Goal: Task Accomplishment & Management: Use online tool/utility

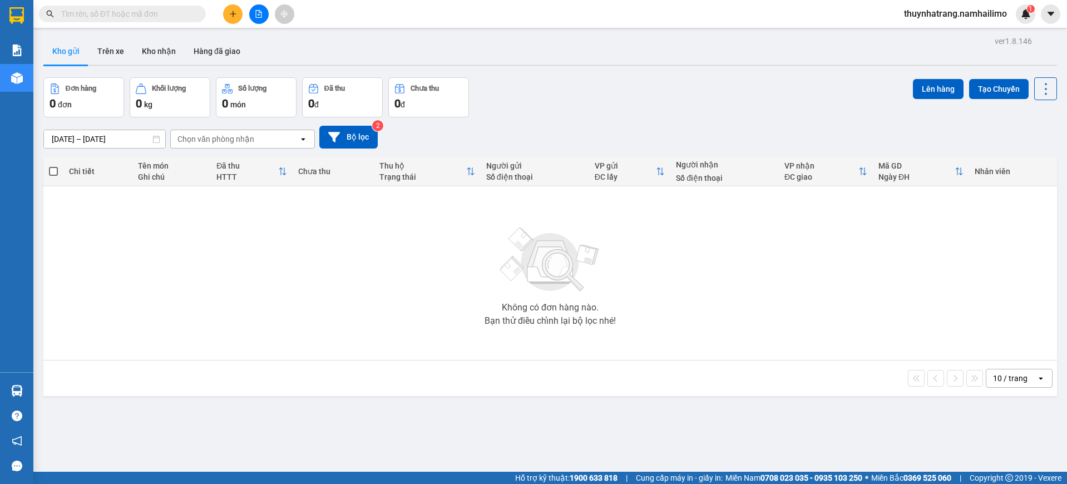
click at [160, 52] on button "Kho nhận" at bounding box center [159, 51] width 52 height 27
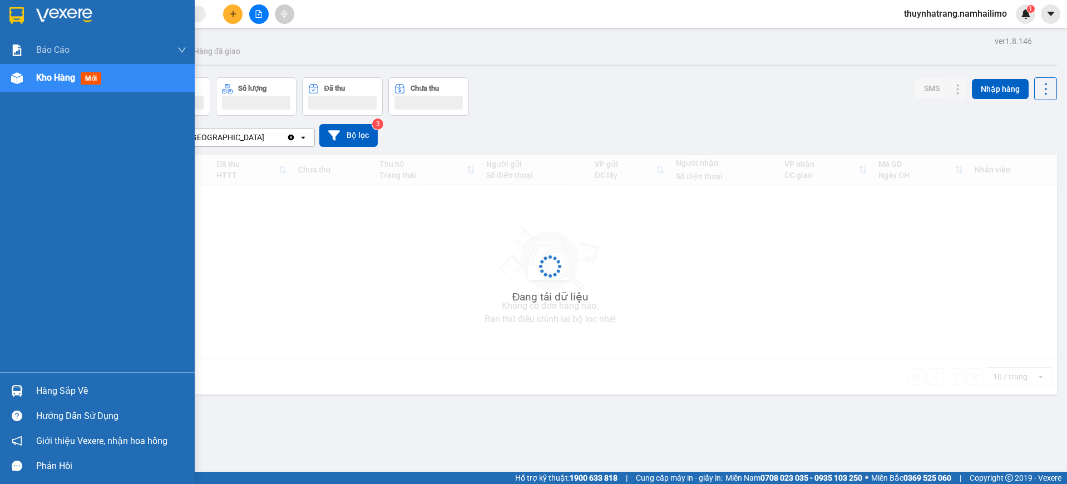
click at [21, 393] on img at bounding box center [17, 391] width 12 height 12
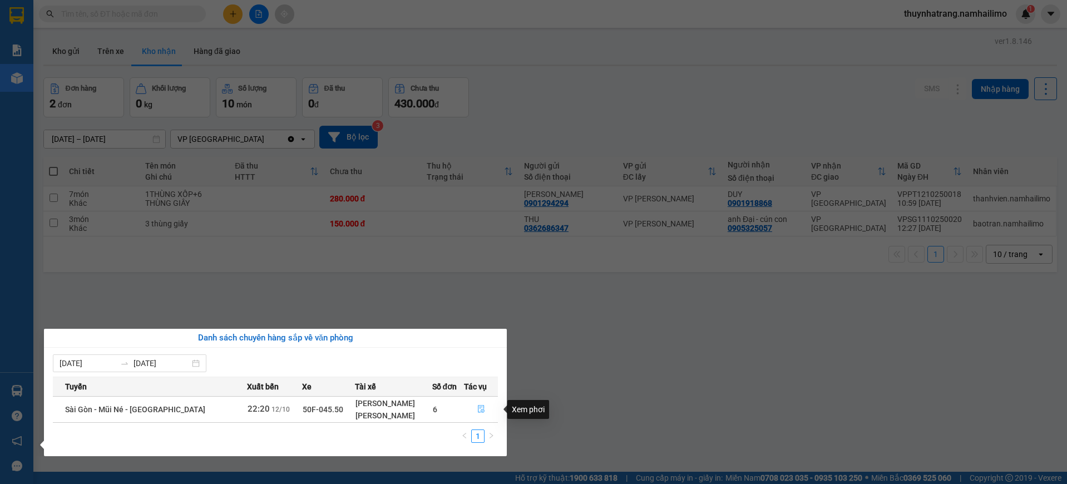
click at [472, 407] on button "button" at bounding box center [480, 409] width 33 height 18
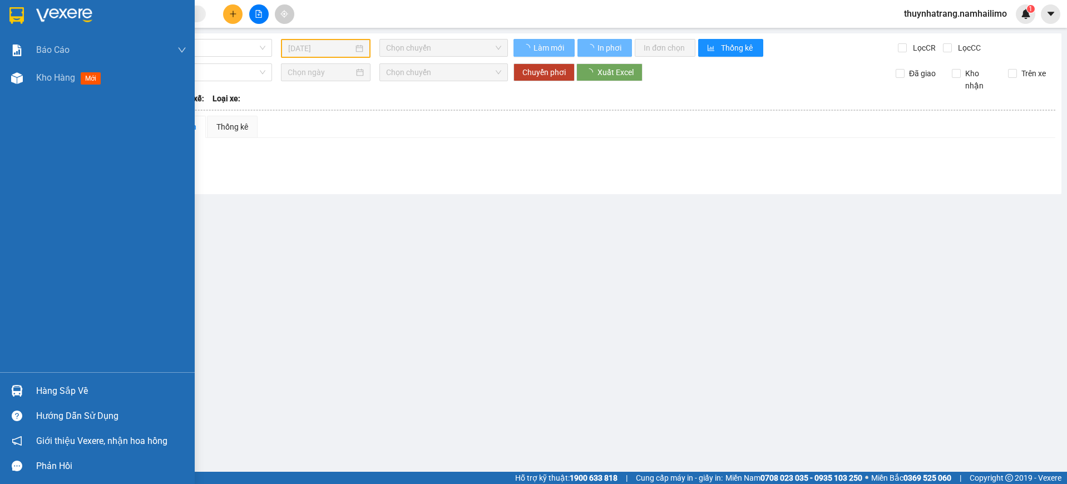
click at [16, 392] on img at bounding box center [17, 391] width 12 height 12
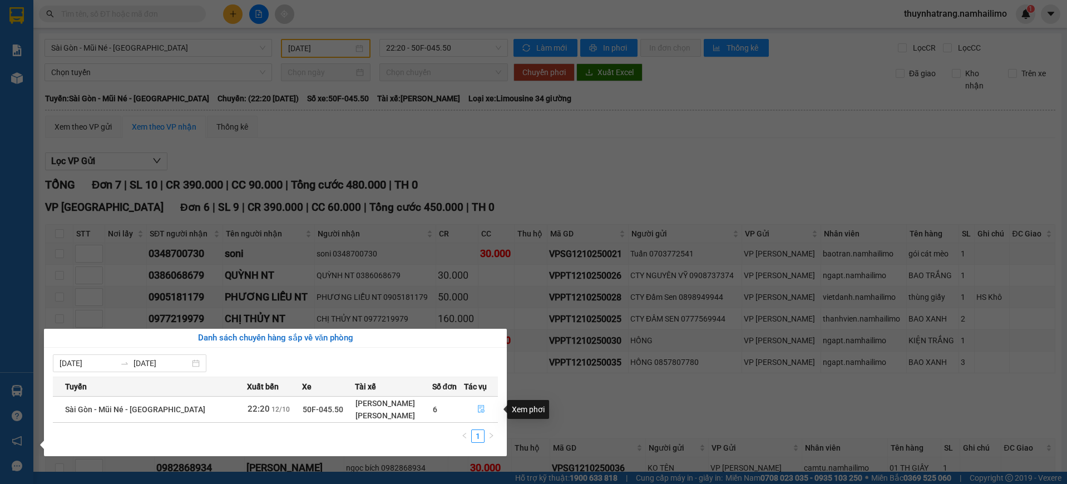
click at [479, 406] on icon "file-done" at bounding box center [481, 409] width 8 height 8
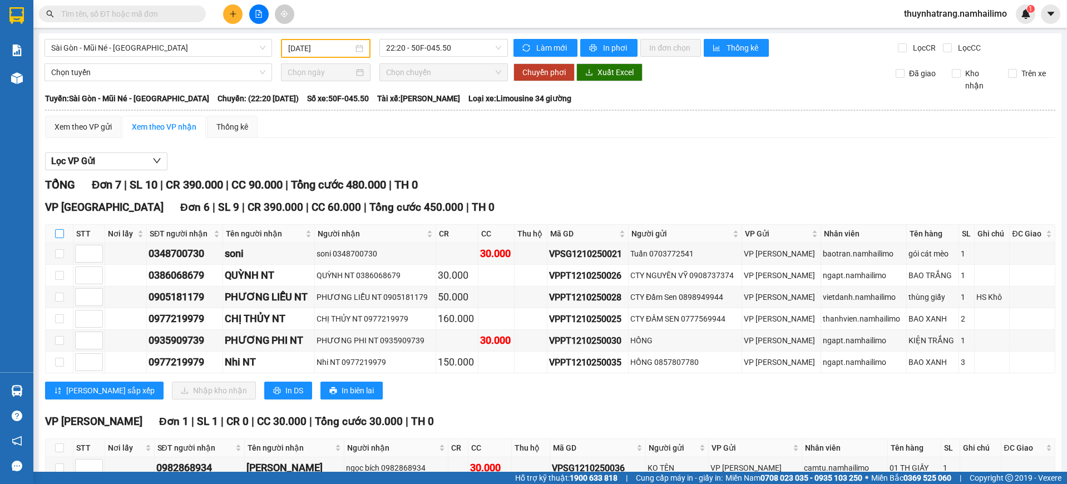
click at [59, 233] on input "checkbox" at bounding box center [59, 233] width 9 height 9
checkbox input "true"
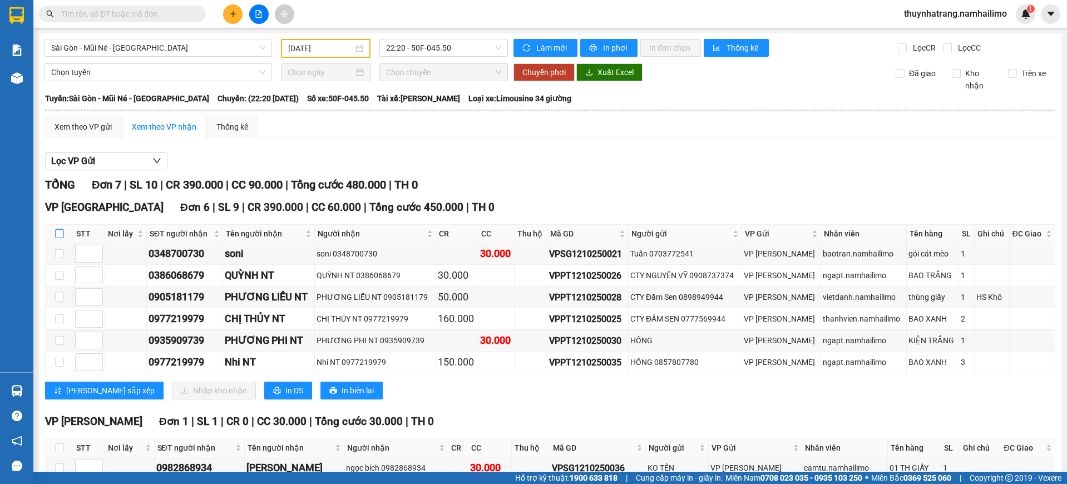
checkbox input "true"
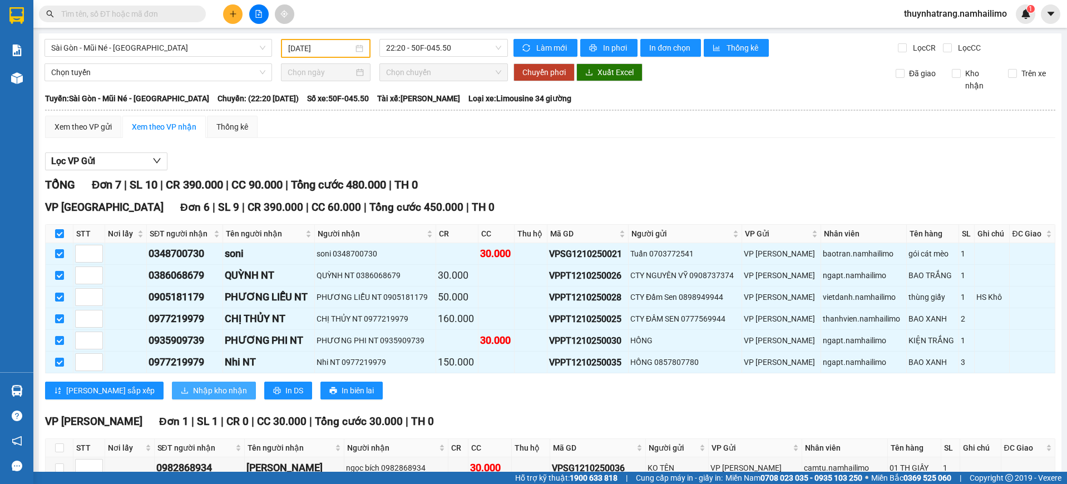
click at [193, 395] on span "Nhập kho nhận" at bounding box center [220, 390] width 54 height 12
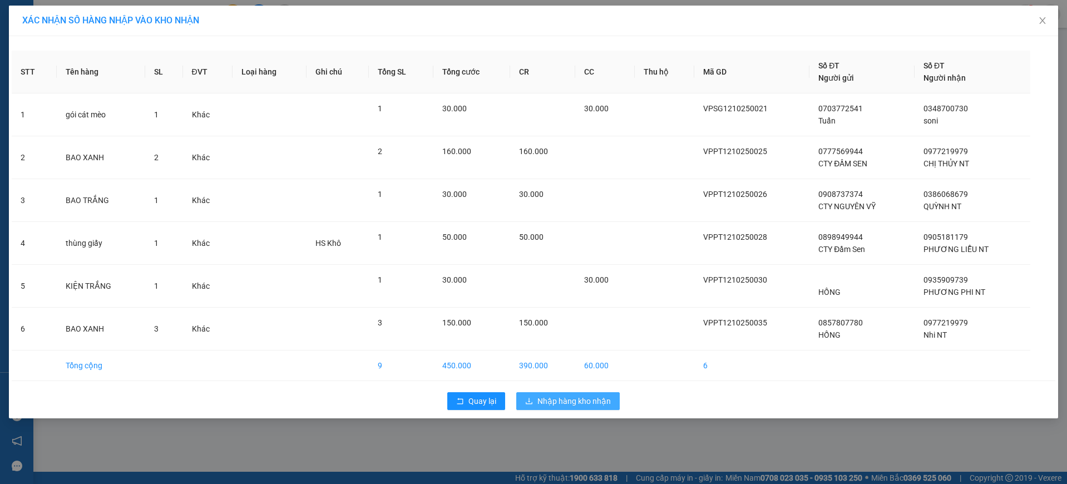
click at [574, 401] on span "Nhập hàng kho nhận" at bounding box center [573, 401] width 73 height 12
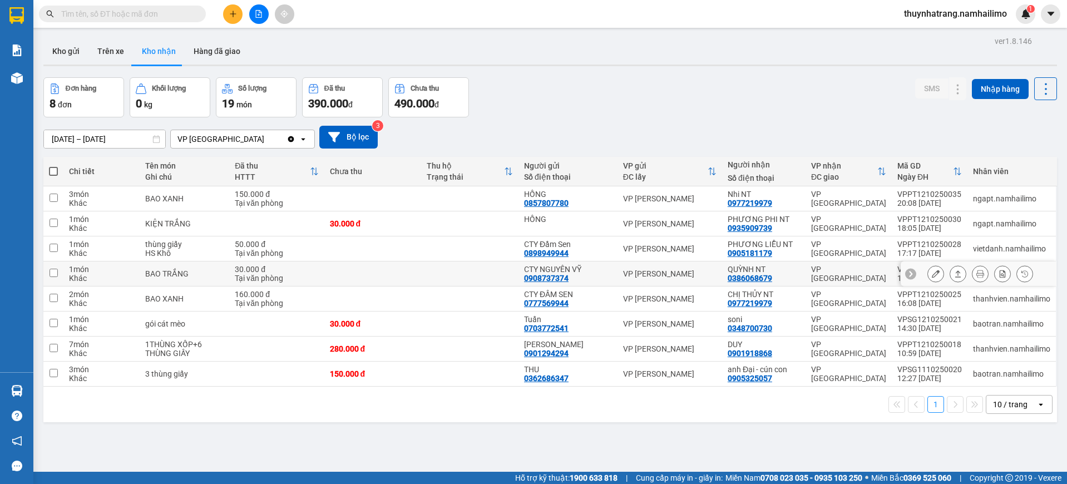
click at [746, 276] on div "0386068679" at bounding box center [749, 278] width 44 height 9
click at [744, 276] on div "0386068679" at bounding box center [749, 278] width 44 height 9
click at [929, 278] on button at bounding box center [936, 273] width 16 height 19
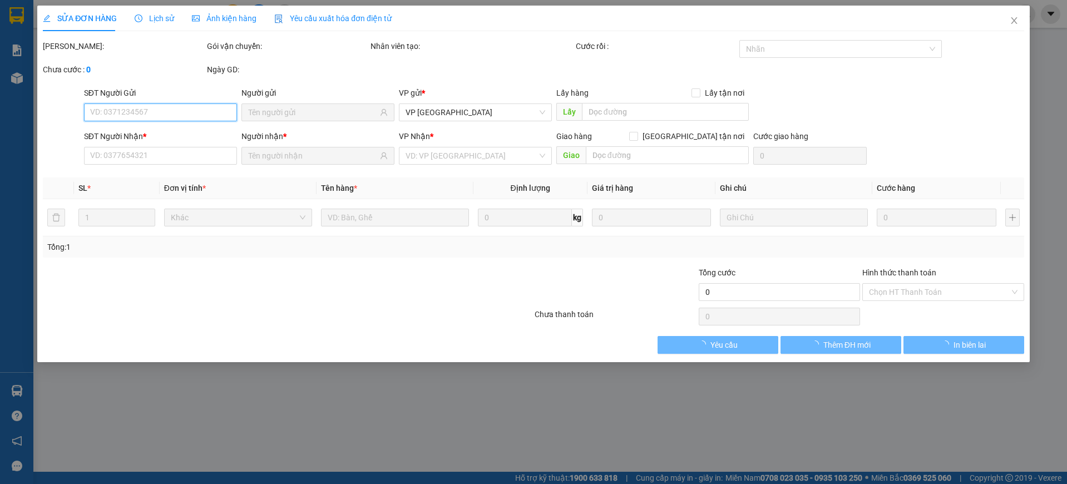
type input "0908737374"
type input "CTY NGUYÊN VỸ"
type input "0386068679"
type input "QUỲNH NT"
type input "30.000"
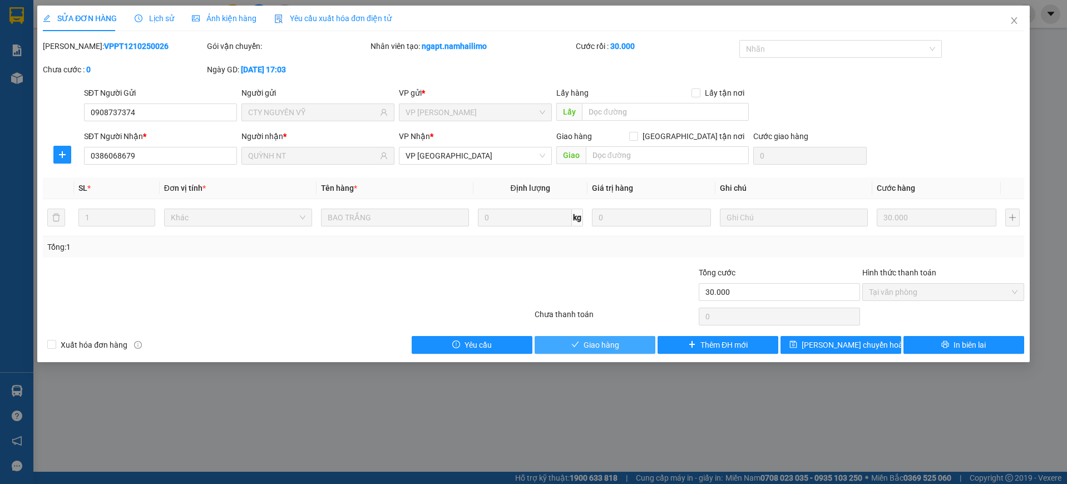
click at [610, 343] on span "Giao hàng" at bounding box center [601, 345] width 36 height 12
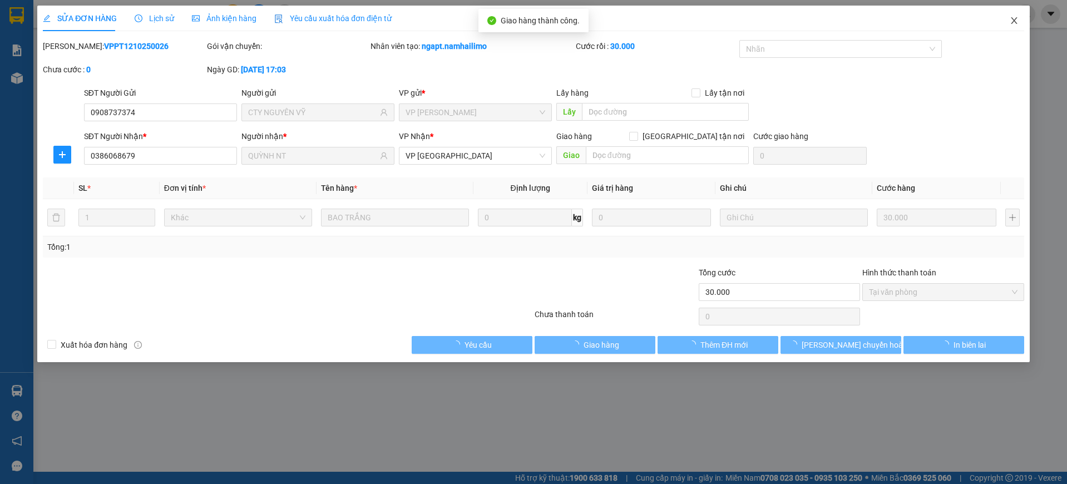
click at [1013, 21] on icon "close" at bounding box center [1014, 20] width 6 height 7
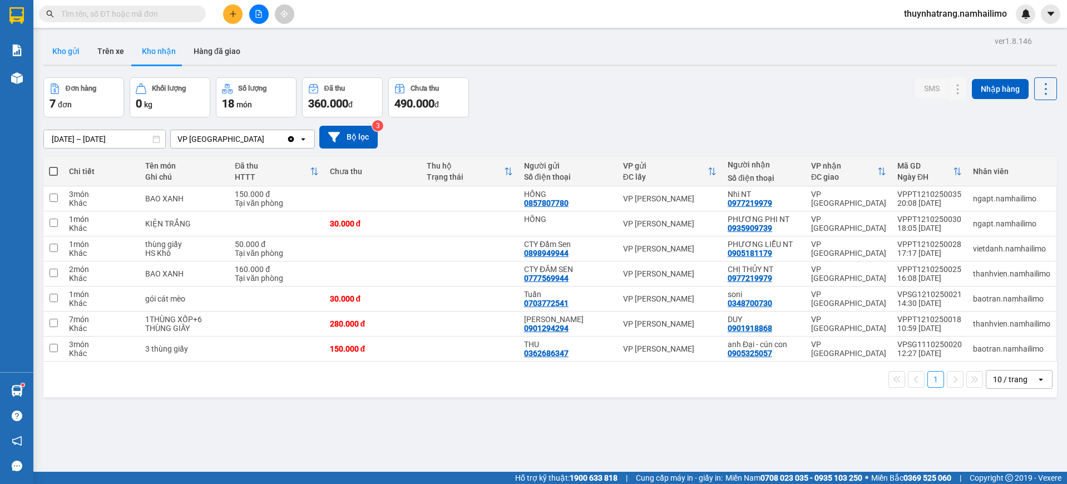
click at [62, 56] on button "Kho gửi" at bounding box center [65, 51] width 45 height 27
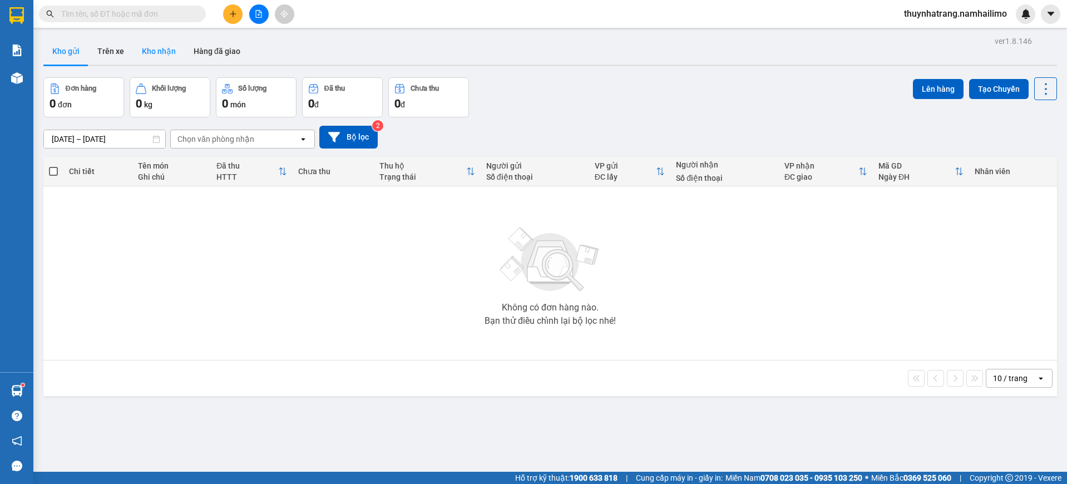
click at [176, 55] on button "Kho nhận" at bounding box center [159, 51] width 52 height 27
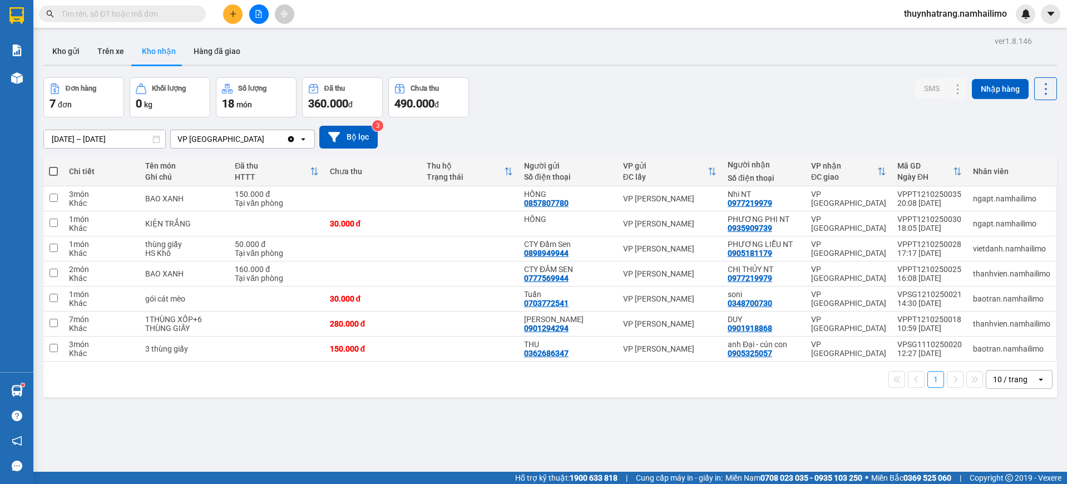
drag, startPoint x: 266, startPoint y: 391, endPoint x: 261, endPoint y: 323, distance: 68.6
click at [267, 389] on div "1 10 / trang open" at bounding box center [549, 379] width 1013 height 36
click at [417, 242] on td at bounding box center [372, 248] width 97 height 25
checkbox input "true"
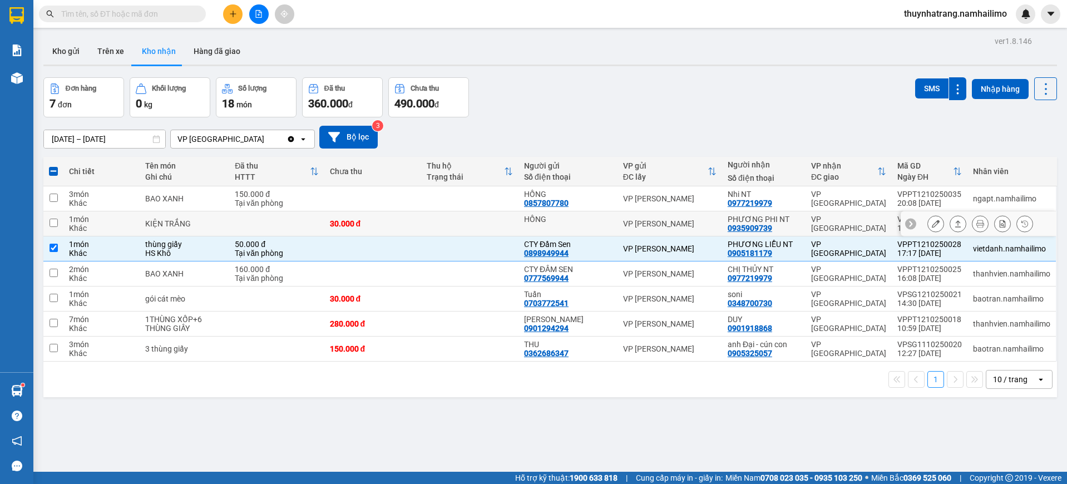
click at [646, 223] on div "VP [PERSON_NAME]" at bounding box center [669, 223] width 93 height 9
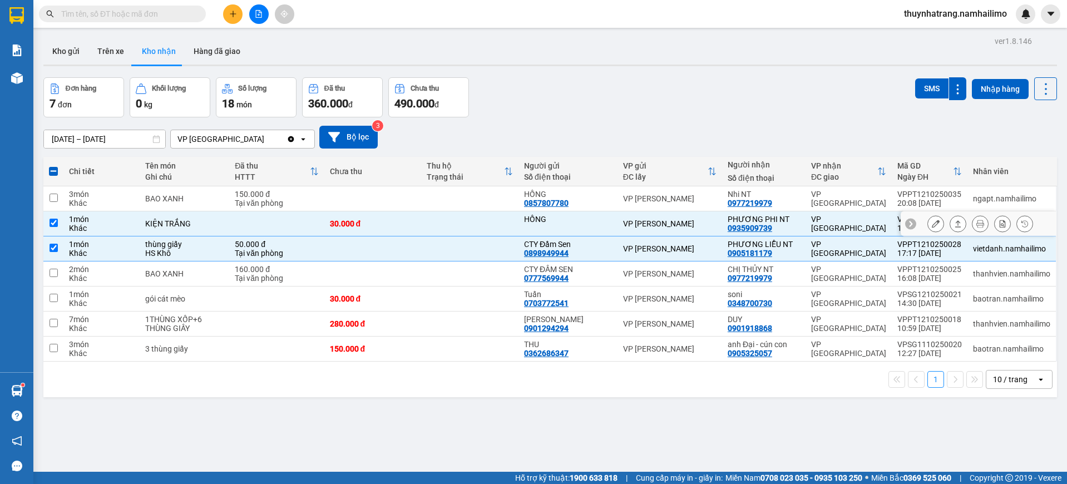
click at [678, 216] on td "VP [PERSON_NAME]" at bounding box center [669, 223] width 105 height 25
checkbox input "false"
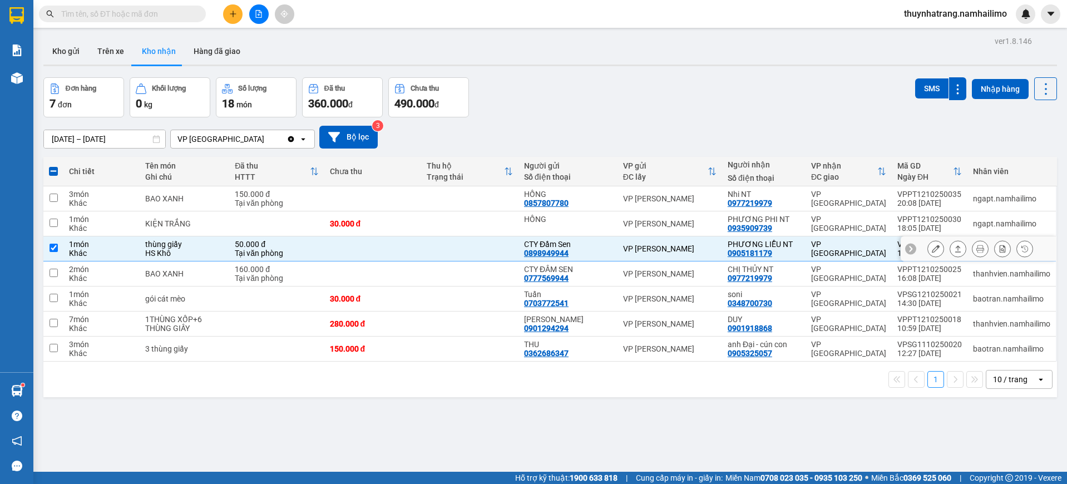
click at [695, 245] on div "VP [PERSON_NAME]" at bounding box center [669, 248] width 93 height 9
checkbox input "false"
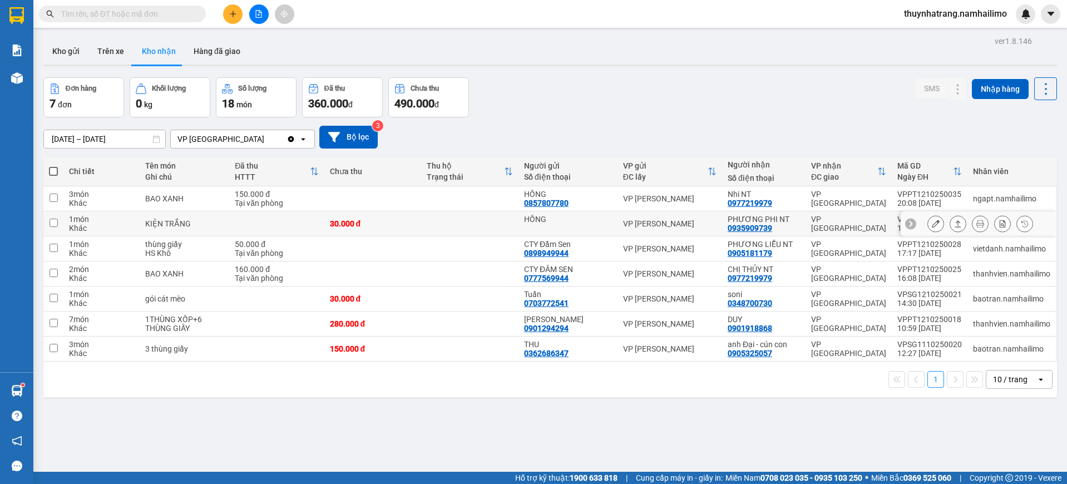
click at [703, 222] on div "VP [PERSON_NAME]" at bounding box center [669, 223] width 93 height 9
checkbox input "true"
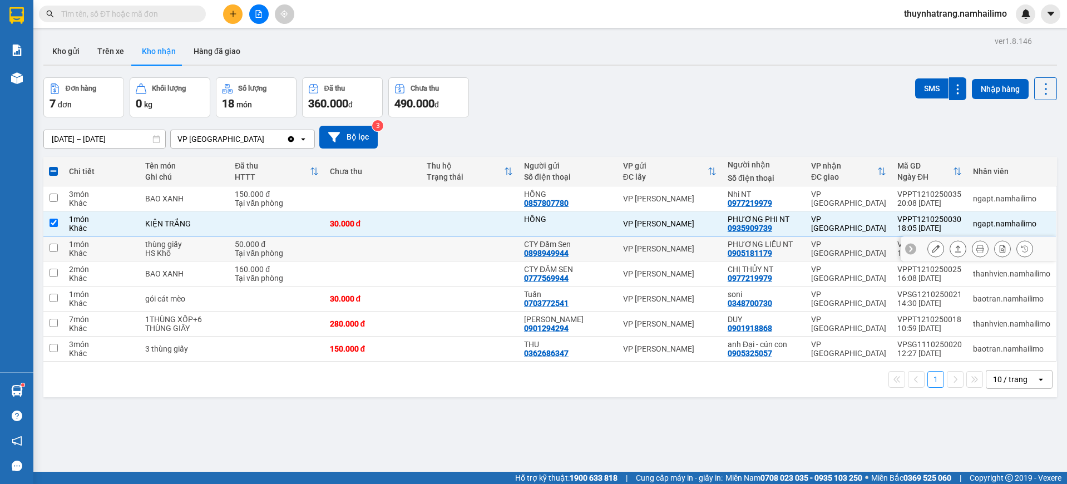
click at [700, 246] on div "VP [PERSON_NAME]" at bounding box center [669, 248] width 93 height 9
checkbox input "true"
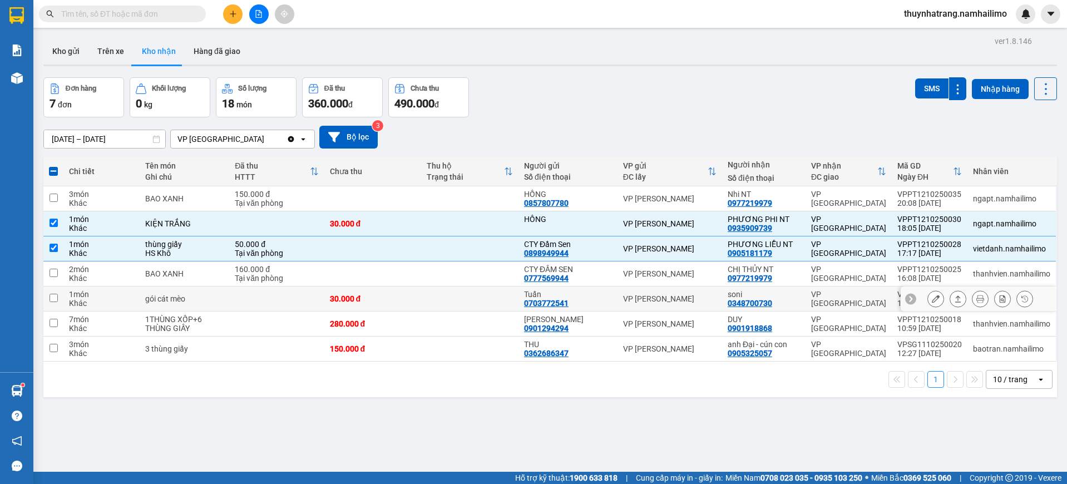
click at [715, 306] on td "VP [PERSON_NAME]" at bounding box center [669, 298] width 105 height 25
checkbox input "true"
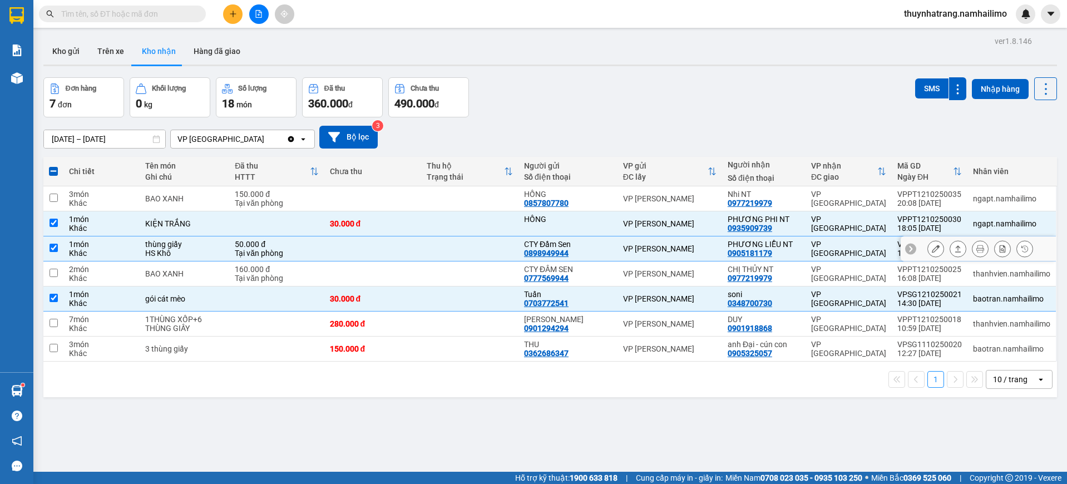
click at [728, 249] on div "0905181179" at bounding box center [749, 253] width 44 height 9
click at [739, 212] on td "PHƯƠNG PHI NT 0935909739" at bounding box center [763, 223] width 83 height 25
checkbox input "false"
